Goal: Navigation & Orientation: Go to known website

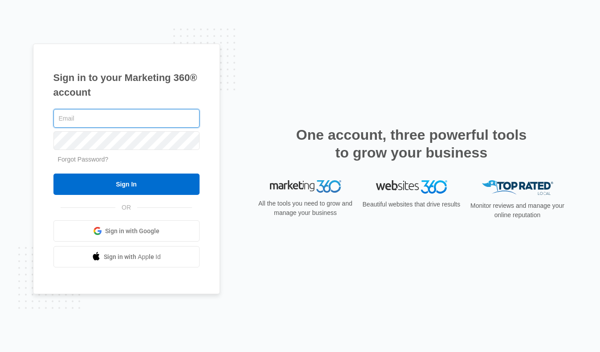
type input "[EMAIL_ADDRESS][DOMAIN_NAME]"
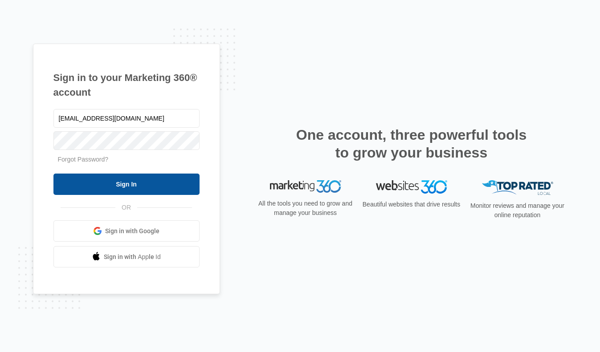
click at [131, 179] on input "Sign In" at bounding box center [126, 184] width 146 height 21
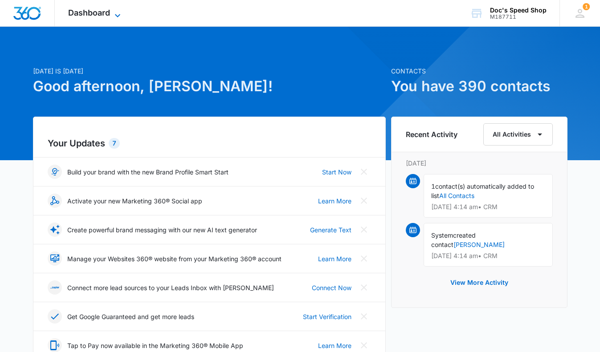
click at [104, 10] on span "Dashboard" at bounding box center [89, 12] width 42 height 9
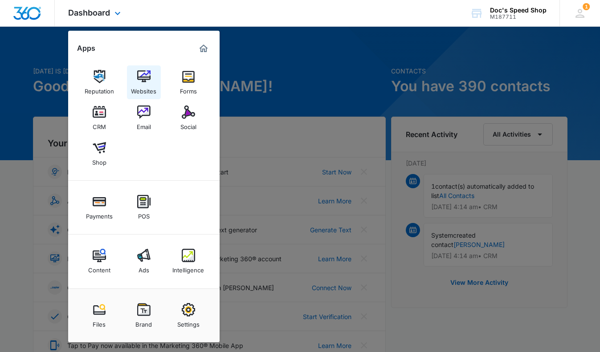
click at [138, 78] on img at bounding box center [143, 76] width 13 height 13
